Goal: Use online tool/utility: Utilize a website feature to perform a specific function

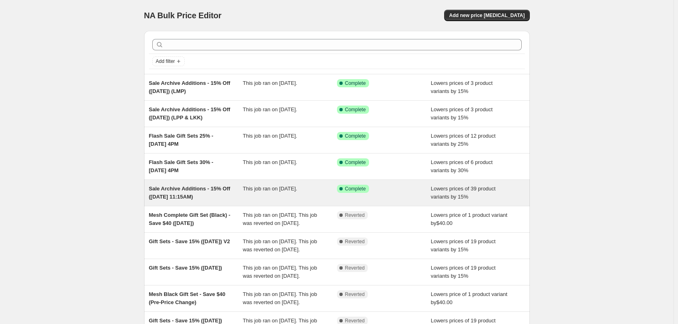
drag, startPoint x: 187, startPoint y: 136, endPoint x: 285, endPoint y: 183, distance: 108.4
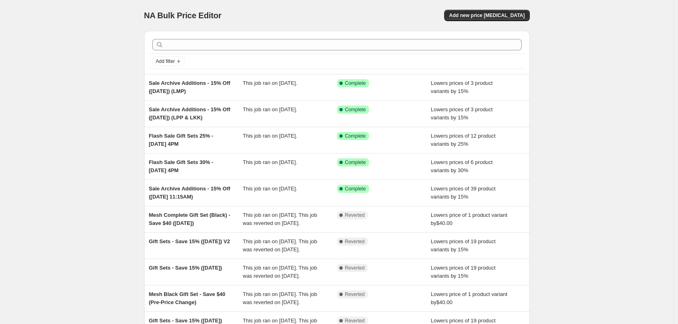
drag, startPoint x: 196, startPoint y: 136, endPoint x: 98, endPoint y: 179, distance: 107.2
click at [97, 182] on div "NA Bulk Price Editor. This page is ready NA Bulk Price Editor Add new price [ME…" at bounding box center [336, 209] width 673 height 418
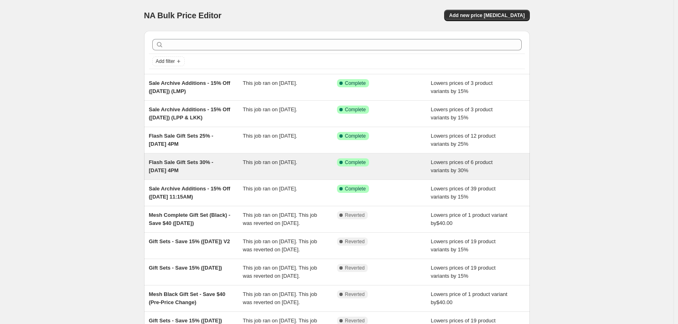
click at [172, 167] on span "Flash Sale Gift Sets 30% - [DATE] 4PM" at bounding box center [181, 166] width 65 height 14
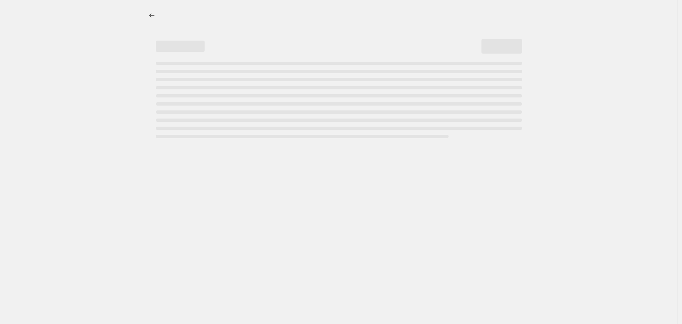
select select "percentage"
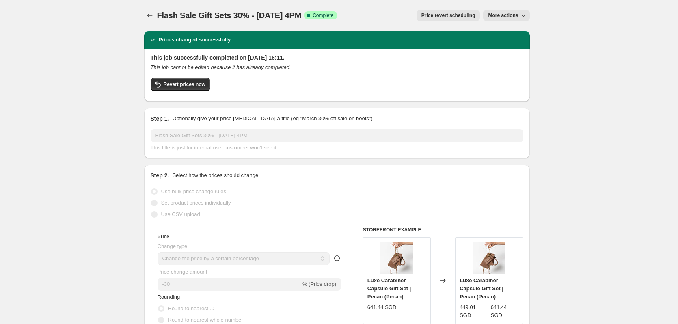
click at [523, 18] on icon "button" at bounding box center [523, 15] width 8 height 8
click at [520, 30] on span "Copy to new job" at bounding box center [511, 32] width 38 height 6
select select "percentage"
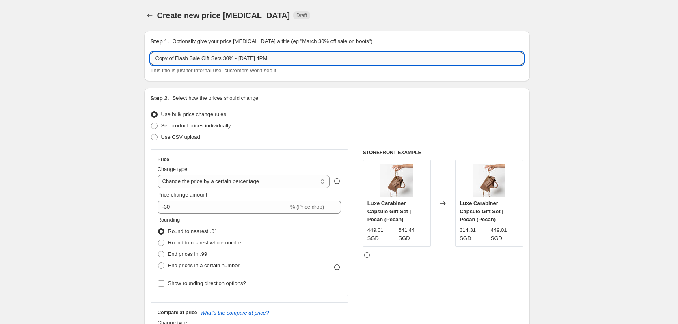
click at [317, 61] on input "Copy of Flash Sale Gift Sets 30% - [DATE] 4PM" at bounding box center [337, 58] width 373 height 13
click at [315, 58] on input "Copy of Flash Sale Gift Sets 30% - [DATE] 4PM" at bounding box center [337, 58] width 373 height 13
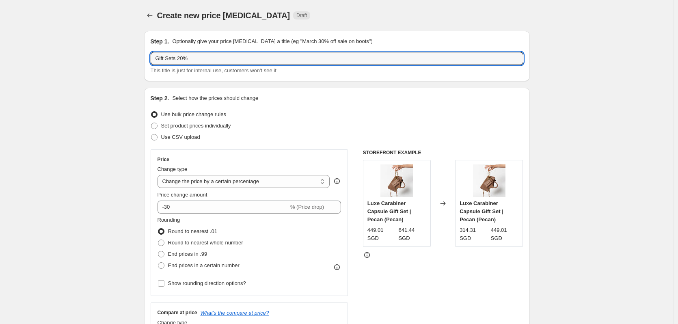
type input "Gift Sets 20%"
click at [194, 62] on input "Gift Sets 20%" at bounding box center [337, 58] width 373 height 13
click at [158, 60] on input "Gift Sets 20%" at bounding box center [337, 58] width 373 height 13
click at [212, 62] on input "Gift Sets 20%" at bounding box center [337, 58] width 373 height 13
click at [209, 209] on input "-30" at bounding box center [222, 207] width 131 height 13
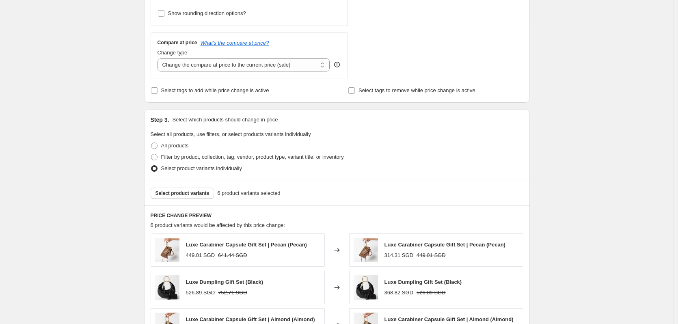
scroll to position [284, 0]
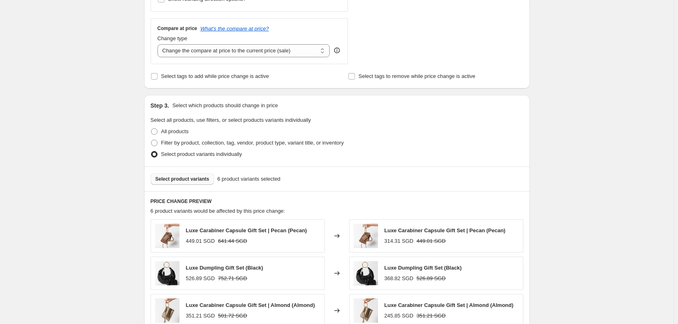
type input "-20"
click at [198, 183] on button "Select product variants" at bounding box center [183, 178] width 64 height 11
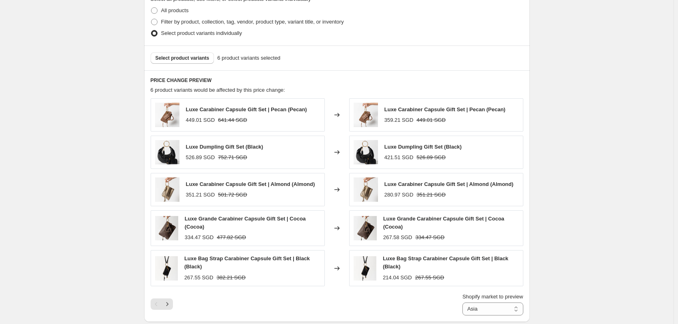
scroll to position [365, 0]
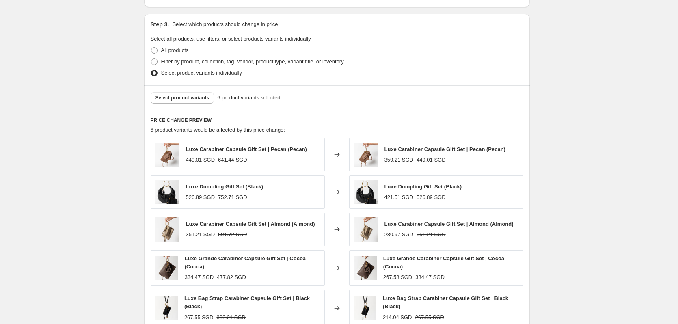
click at [173, 108] on div "Select product variants 6 product variants selected" at bounding box center [337, 97] width 386 height 25
click at [174, 103] on button "Select product variants" at bounding box center [183, 97] width 64 height 11
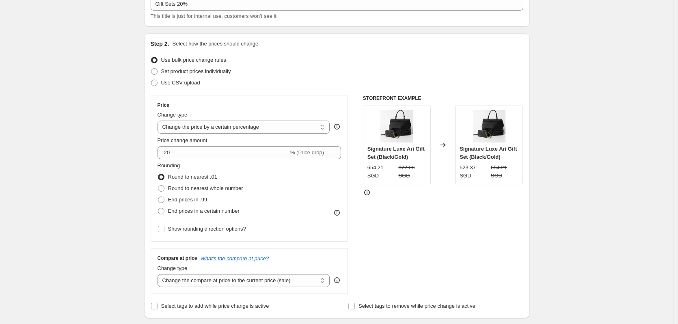
scroll to position [0, 0]
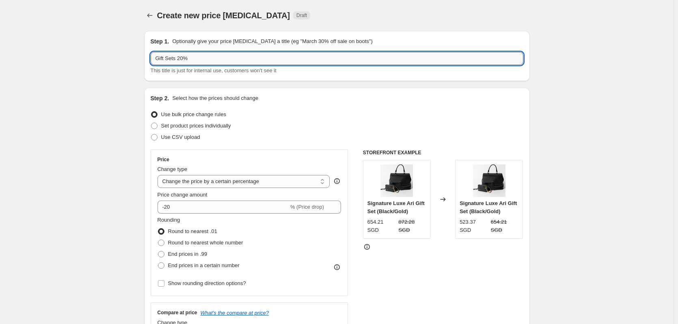
click at [211, 60] on input "Gift Sets 20%" at bounding box center [337, 58] width 373 height 13
click at [152, 17] on icon "Price change jobs" at bounding box center [150, 15] width 8 height 8
